Goal: Communication & Community: Answer question/provide support

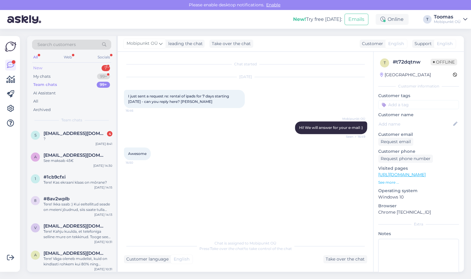
click at [101, 68] on div "New 7" at bounding box center [71, 68] width 79 height 8
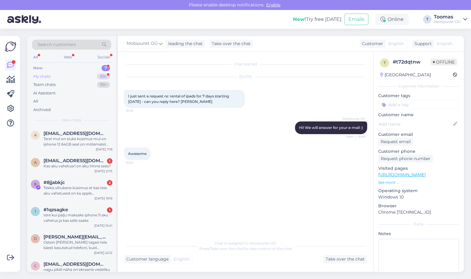
click at [99, 77] on div "99+" at bounding box center [103, 76] width 13 height 6
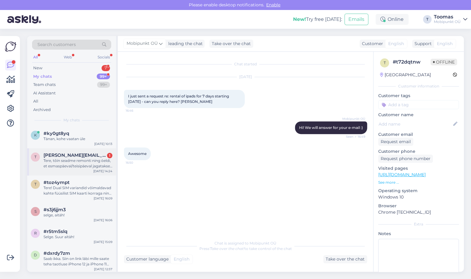
click at [83, 161] on div "Tere, tõin seadme remonti ning öeldi, et esmaspäeval/teisipäeval jagatakse info…" at bounding box center [78, 163] width 69 height 11
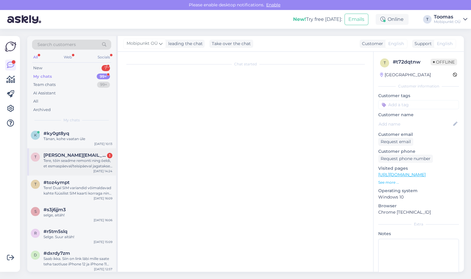
scroll to position [93, 0]
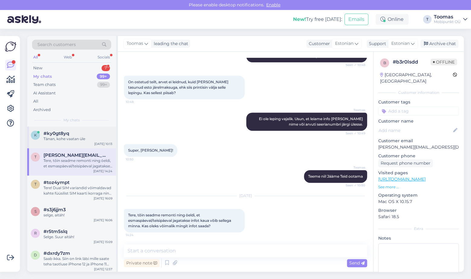
click at [82, 140] on div "Tänan, kohe vaatan üle" at bounding box center [78, 138] width 69 height 5
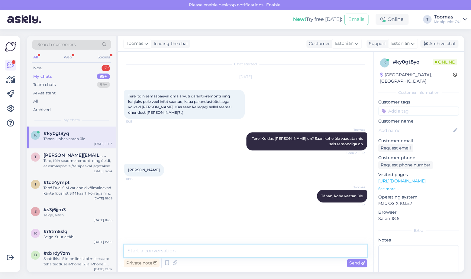
click at [192, 250] on textarea at bounding box center [245, 250] width 243 height 13
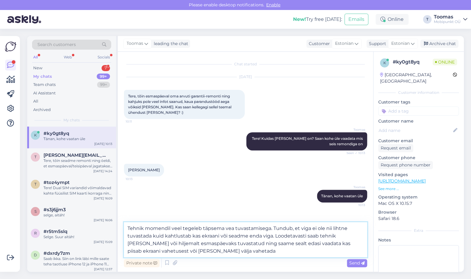
type textarea "Tehnik momendil veel tegeleb täpsema vea tuvastamisega. Tundub, et viga ei ole …"
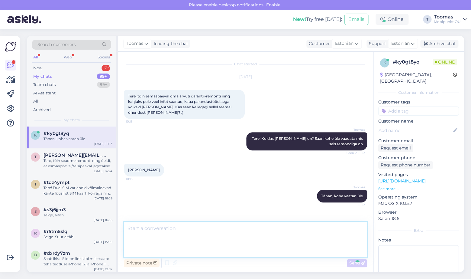
scroll to position [23, 0]
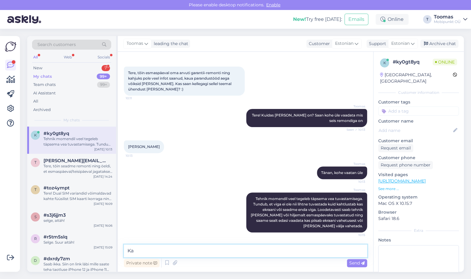
type textarea "K"
type textarea "Soovikorral saame seniks pakkuda Teile ka tasuta asendusarvutit"
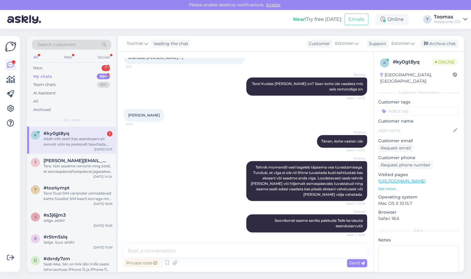
scroll to position [92, 0]
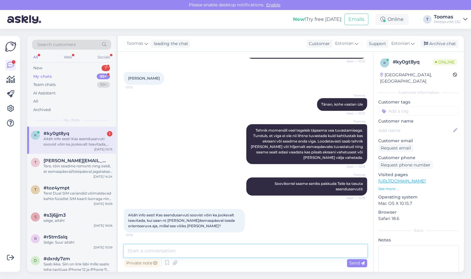
click at [202, 246] on textarea at bounding box center [245, 250] width 243 height 13
type textarea "Ikka, võite kasvõi lihtsalt läbi tulla ning saame selle kohe väljastada :)"
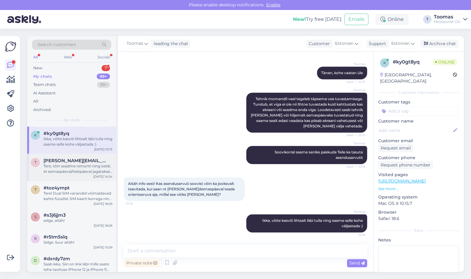
click at [84, 172] on div "Tere, tõin seadme remonti ning öeldi, et esmaspäeval/teisipäeval jagatakse info…" at bounding box center [78, 168] width 69 height 11
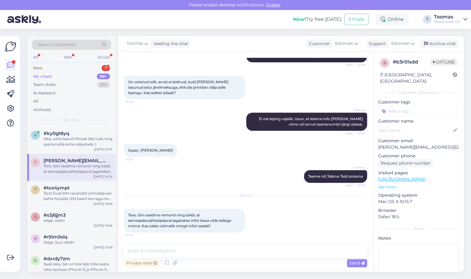
scroll to position [93, 0]
click at [64, 71] on div "New 7" at bounding box center [71, 68] width 79 height 8
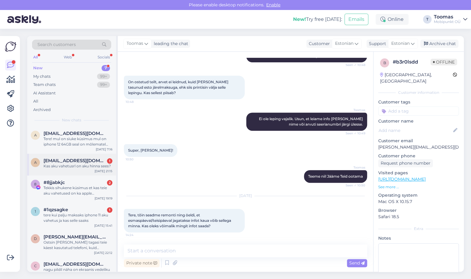
click at [67, 169] on div "a [EMAIL_ADDRESS][DOMAIN_NAME] 1 Kas aku vahetusrl on aku hinna sees? [DATE] 21…" at bounding box center [71, 165] width 89 height 22
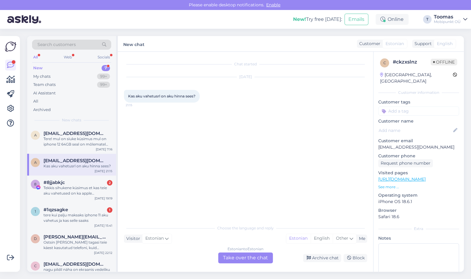
scroll to position [0, 0]
click at [65, 188] on div "Tekkis sihukene küsimus et kas teie aku vahetused on ka apple tahvelarvutitele …" at bounding box center [78, 190] width 69 height 11
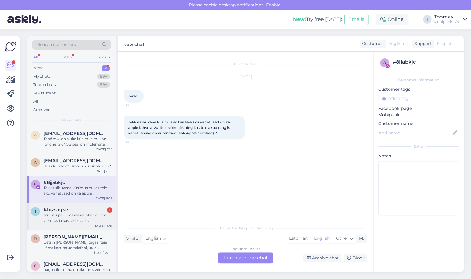
click at [73, 215] on div "tere kui palju maksaks iphone 11 aku vahetus ja kas selle saaks" at bounding box center [78, 217] width 69 height 11
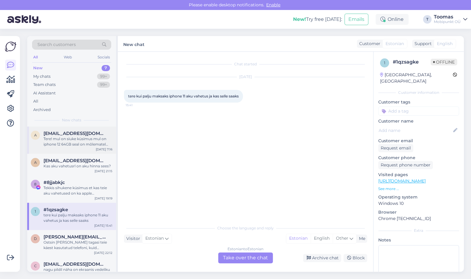
click at [71, 150] on div "a [EMAIL_ADDRESS][DOMAIN_NAME] Tere! mul on siuke küsimus mul on iphone 12 64GB…" at bounding box center [71, 139] width 89 height 27
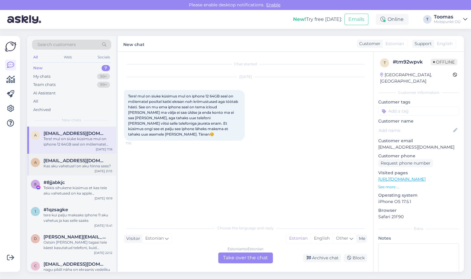
click at [72, 168] on div "Kas aku vahetusrl on aku hinna sees?" at bounding box center [78, 165] width 69 height 5
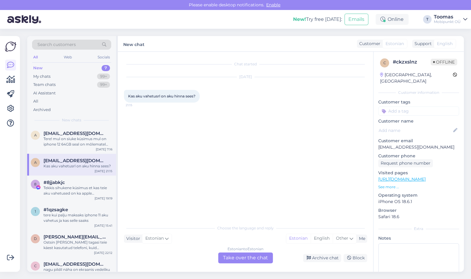
click at [240, 253] on div "Estonian to Estonian Take over the chat" at bounding box center [245, 257] width 55 height 11
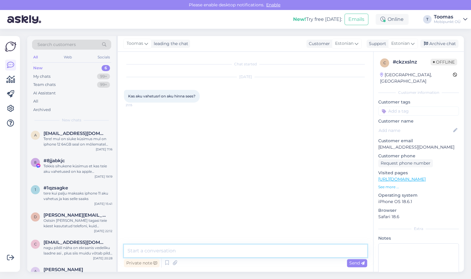
click at [240, 253] on textarea at bounding box center [245, 250] width 243 height 13
type textarea "Tere. Kodulehel märgitud hind on kõik kokku: aku ja selle vahetus."
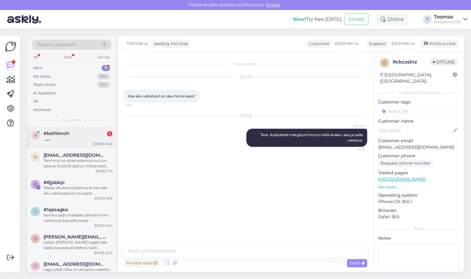
click at [88, 131] on div "#bzthlmoh 1" at bounding box center [78, 133] width 69 height 5
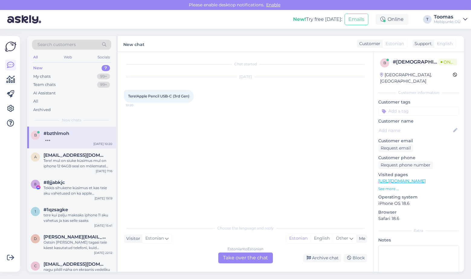
click at [426, 178] on link "[URL][DOMAIN_NAME]" at bounding box center [402, 180] width 47 height 5
click at [183, 127] on div "Chat started [DATE] Tere!Apple Pencil USB-C (3rd Gen) 10:20" at bounding box center [248, 137] width 249 height 158
click at [104, 76] on div "99+" at bounding box center [103, 76] width 13 height 6
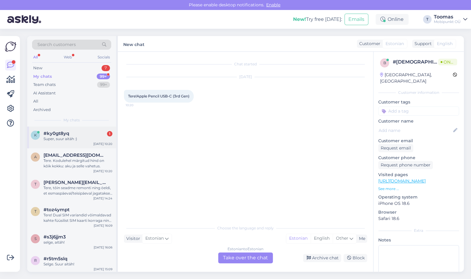
click at [102, 136] on div "Super, suur aitäh :)" at bounding box center [78, 138] width 69 height 5
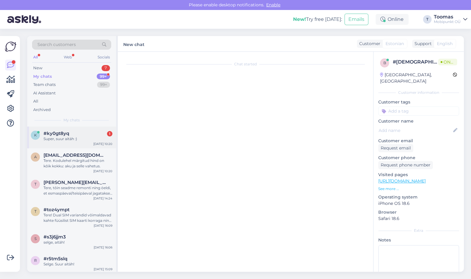
scroll to position [149, 0]
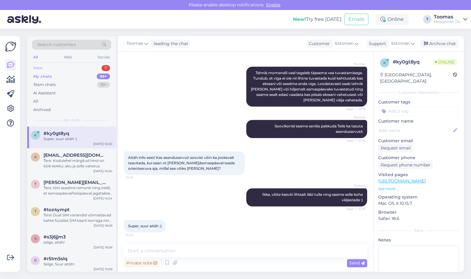
click at [63, 69] on div "New 7" at bounding box center [71, 68] width 79 height 8
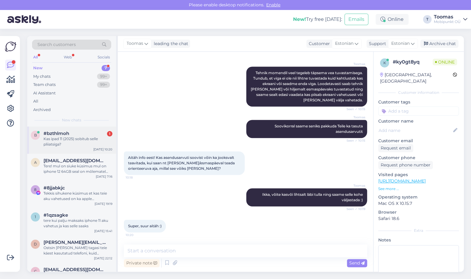
click at [95, 141] on div "Kas ipad 11 (2025) sobitub selle pliiatsiga?" at bounding box center [78, 141] width 69 height 11
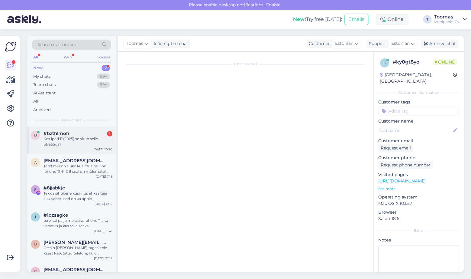
scroll to position [0, 0]
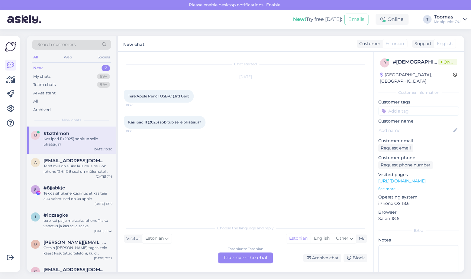
click at [241, 253] on div "Estonian to Estonian Take over the chat" at bounding box center [245, 257] width 55 height 11
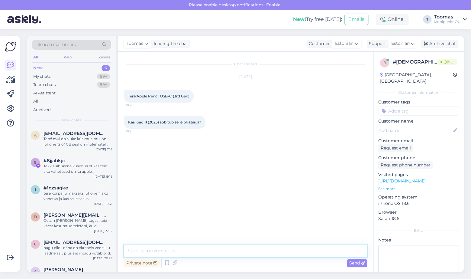
click at [239, 253] on textarea at bounding box center [245, 250] width 243 height 13
type textarea "Tere!"
type textarea "S"
type textarea "Täpselt nii, need sobivad omavahel kokku"
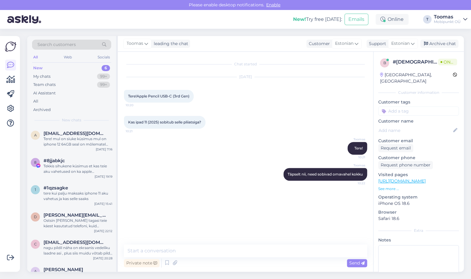
click at [424, 178] on link "[URL][DOMAIN_NAME]" at bounding box center [402, 180] width 47 height 5
click at [190, 159] on div "Toomas Tere! 10:21" at bounding box center [245, 148] width 243 height 26
click at [99, 75] on div "99+" at bounding box center [103, 76] width 13 height 6
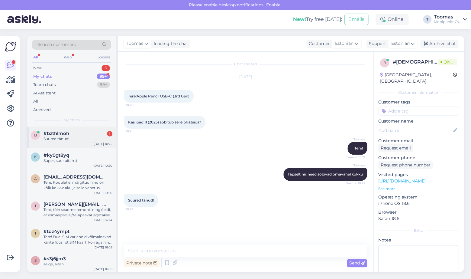
click at [93, 135] on div "#bzthlmoh 1" at bounding box center [78, 133] width 69 height 5
click at [54, 72] on div "My chats 99+" at bounding box center [71, 76] width 79 height 8
click at [48, 68] on div "New 6" at bounding box center [71, 68] width 79 height 8
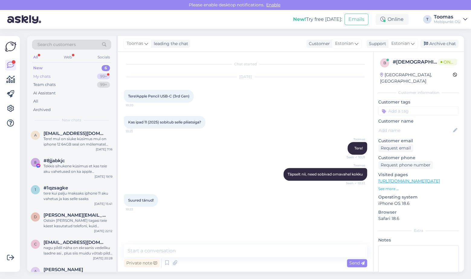
click at [106, 74] on div "99+" at bounding box center [103, 76] width 13 height 6
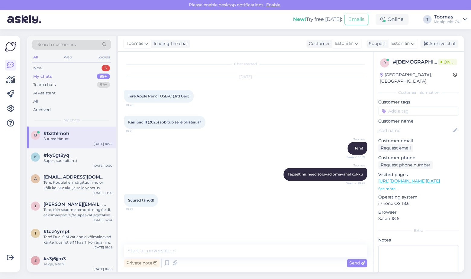
click at [62, 73] on div "My chats 99+" at bounding box center [71, 76] width 79 height 8
click at [55, 70] on div "New 6" at bounding box center [71, 68] width 79 height 8
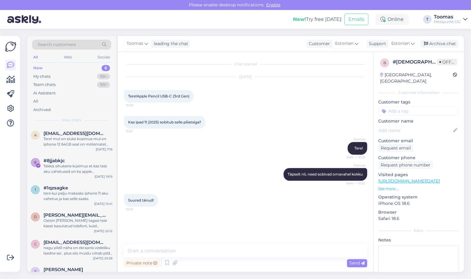
click at [95, 69] on div "New 6" at bounding box center [71, 68] width 79 height 8
click at [73, 130] on div "a [EMAIL_ADDRESS][DOMAIN_NAME] Tere! mul on siuke küsimus mul on iphone 12 64GB…" at bounding box center [71, 139] width 89 height 27
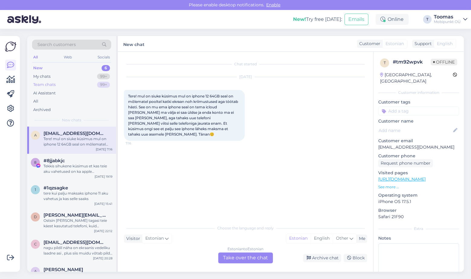
click at [64, 84] on div "Team chats 99+" at bounding box center [71, 84] width 79 height 8
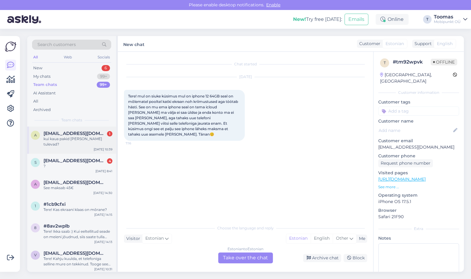
click at [71, 128] on div "a [EMAIL_ADDRESS][DOMAIN_NAME] 1 kui kaua pakid [PERSON_NAME] tulevad? [DATE] 1…" at bounding box center [71, 139] width 89 height 27
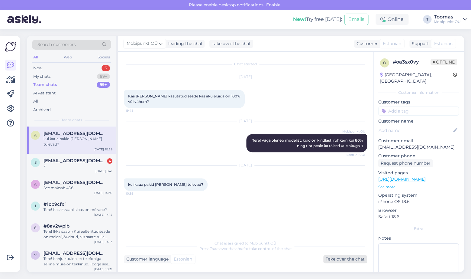
click at [337, 259] on div "Take over the chat" at bounding box center [346, 259] width 44 height 8
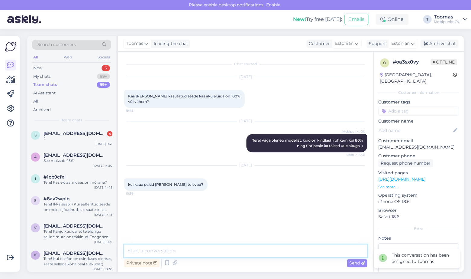
click at [275, 250] on textarea at bounding box center [245, 250] width 243 height 13
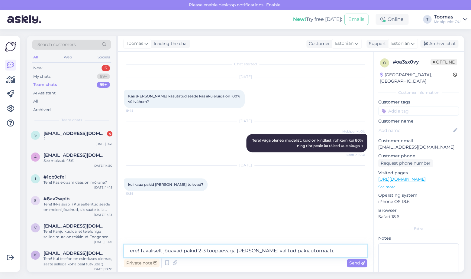
click at [143, 251] on textarea "Tere! Tavaliselt jõuavad pakid 2-3 tööpäevaga [PERSON_NAME] valitud pakiautomaa…" at bounding box center [245, 250] width 243 height 13
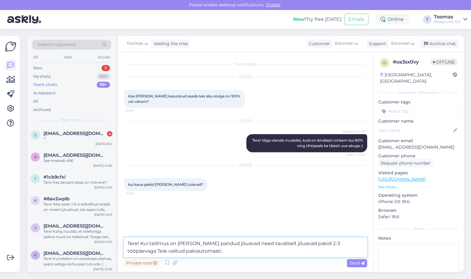
click at [275, 243] on textarea "Tere! Kui tellimus on [PERSON_NAME] pandud jõuavad need tavaliselt jõuavad paki…" at bounding box center [245, 247] width 243 height 20
click at [278, 244] on textarea "Tere! Kui tellimus on [PERSON_NAME] pandud jõuavad need tavaliselt pakid 2-3 tö…" at bounding box center [245, 247] width 243 height 20
type textarea "Tere! Kui tellimus on [PERSON_NAME] pandud jõuavad need tavaliselt 2-3 tööpäeva…"
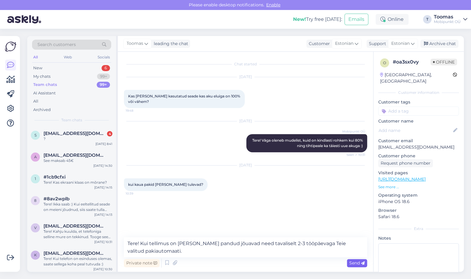
click at [353, 262] on span "Send" at bounding box center [357, 262] width 15 height 5
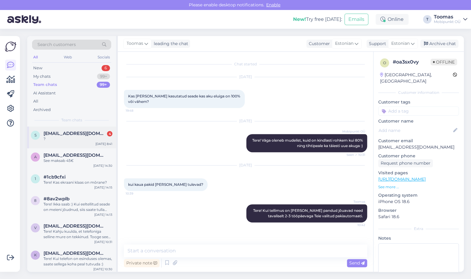
click at [66, 137] on div "?" at bounding box center [78, 138] width 69 height 5
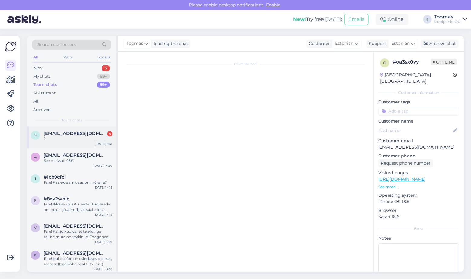
scroll to position [99, 0]
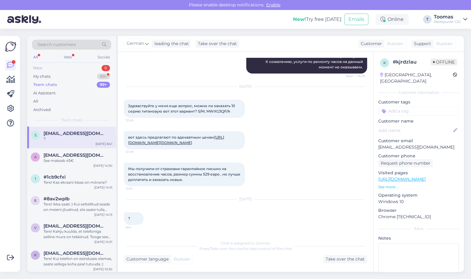
click at [62, 68] on div "New 6" at bounding box center [71, 68] width 79 height 8
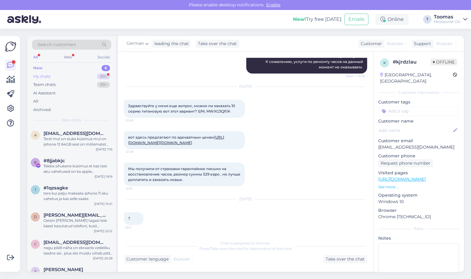
click at [60, 73] on div "My chats 99+" at bounding box center [71, 76] width 79 height 8
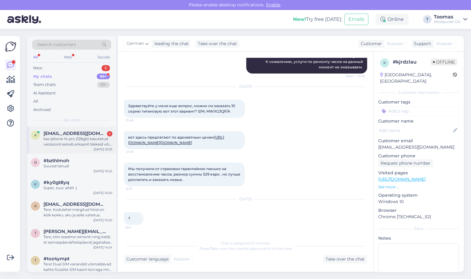
click at [89, 146] on div "kas iphone 14 pro (128gb) kasutatud versioonil esineb erkaanil täkkeid või muid…" at bounding box center [78, 141] width 69 height 11
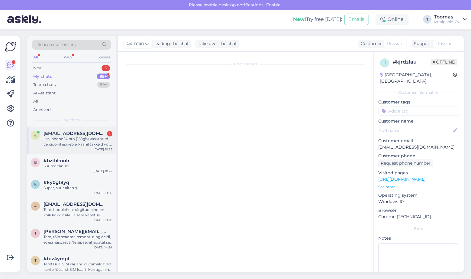
scroll to position [27, 0]
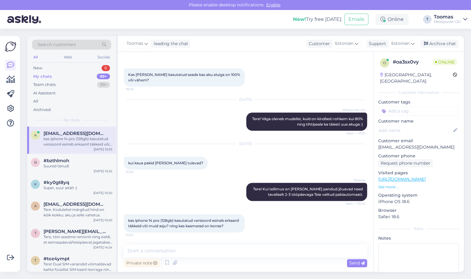
click at [214, 242] on div "Chat started [DATE] Kas [PERSON_NAME] kasutatud seade kas aku eluiga on 100% võ…" at bounding box center [246, 162] width 256 height 220
click at [210, 249] on textarea at bounding box center [245, 250] width 243 height 13
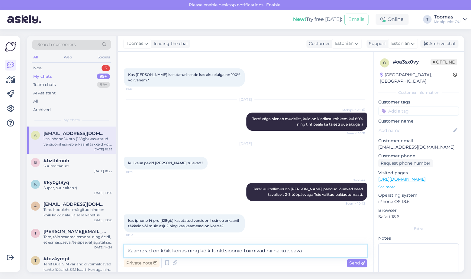
type textarea "Kaamerad on kõik korras ning kõik funktsioonid toimivad nii nagu peavad"
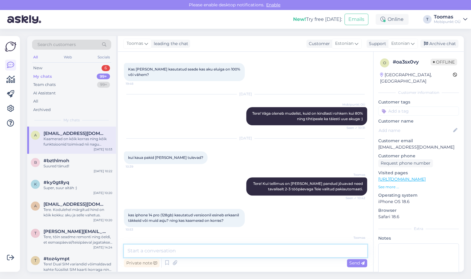
scroll to position [58, 0]
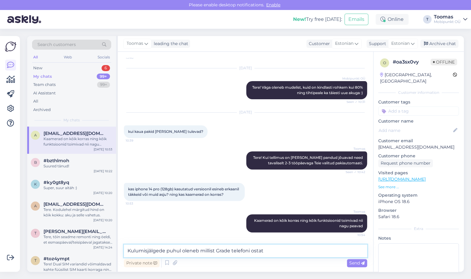
type textarea "Kulumisjälgede puhul oleneb millist Grade telefoni ostate"
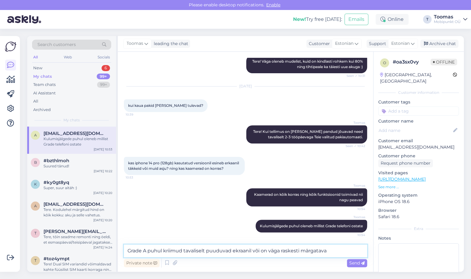
type textarea "Grade A puhul kriimud tavaliselt puuduvad ekraanil või on väga raskesti märgata…"
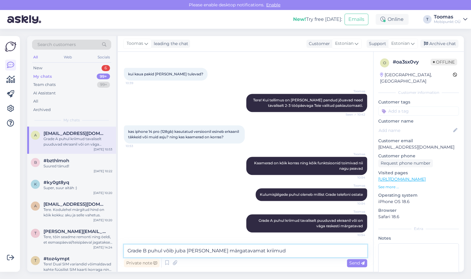
type textarea "Grade B puhul võib juba [PERSON_NAME] märgatavamat kriimu"
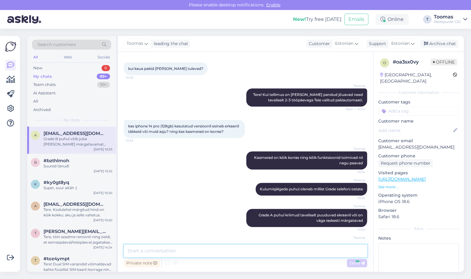
scroll to position [142, 0]
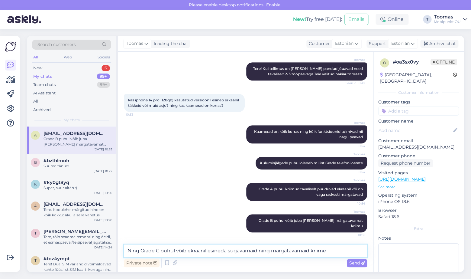
click at [273, 252] on textarea "Ning Grade C puhul võib ekraanil esineda sügavamaid ning märgatavamaid kriime" at bounding box center [245, 250] width 243 height 13
type textarea "Ning Grade C puhul võib ekraanil esineda sügavamaid ning kergemini märgatavamai…"
click at [358, 261] on span "Send" at bounding box center [357, 262] width 15 height 5
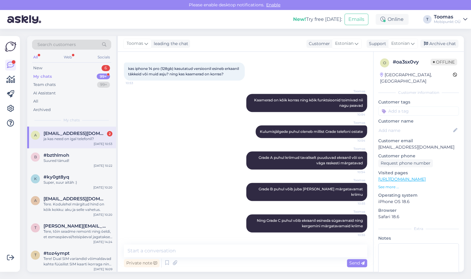
scroll to position [225, 0]
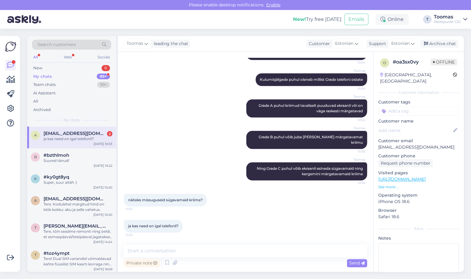
click at [177, 241] on div "Chat started [DATE] Kas [PERSON_NAME] kasutatud seade kas aku eluiga on 100% võ…" at bounding box center [246, 162] width 256 height 220
click at [175, 246] on textarea at bounding box center [245, 250] width 243 height 13
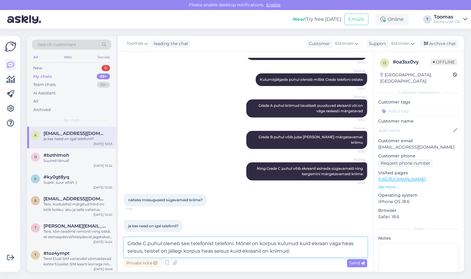
type textarea "Grade C puhul oleneb see telefonist telefoni. Mõnel on korpus kulunud kuid ekra…"
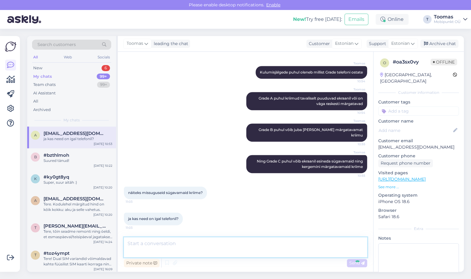
scroll to position [262, 0]
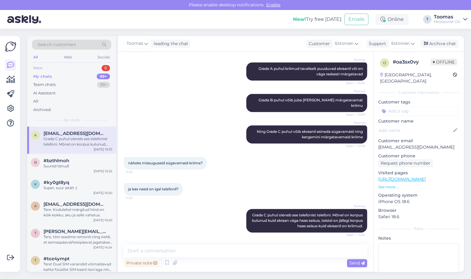
click at [52, 66] on div "New 6" at bounding box center [71, 68] width 79 height 8
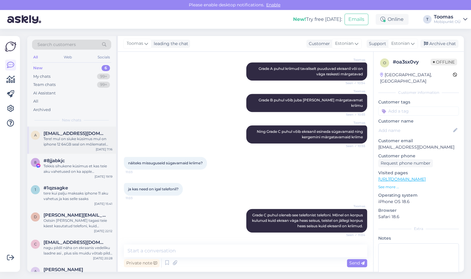
click at [86, 138] on div "Tere! mul on siuke küsimus mul on iphone 12 64GB seal on mõlematel pooltel katk…" at bounding box center [78, 141] width 69 height 11
